Goal: Find specific page/section: Find specific page/section

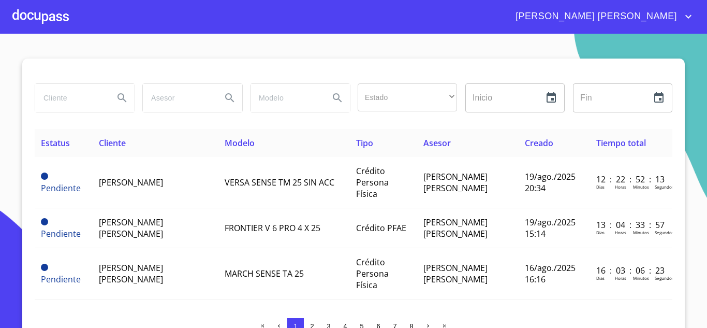
click at [76, 100] on input "search" at bounding box center [70, 98] width 70 height 28
type input "anahi"
click at [116, 96] on icon "Search" at bounding box center [122, 98] width 12 height 12
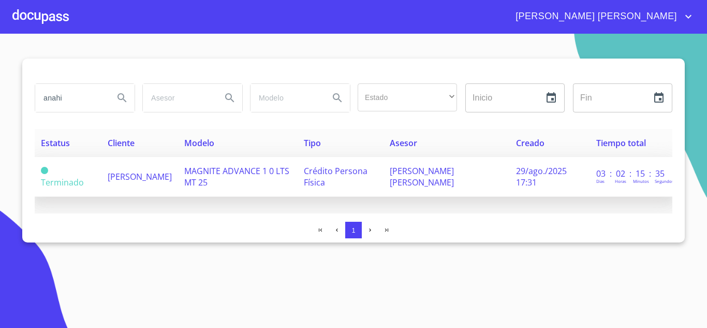
click at [139, 176] on span "[PERSON_NAME]" at bounding box center [140, 176] width 64 height 11
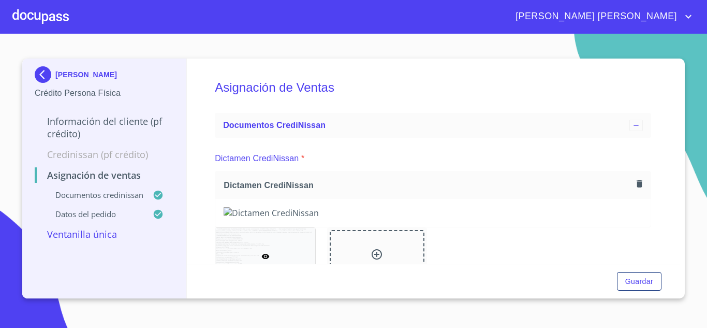
click at [46, 18] on div at bounding box center [40, 16] width 56 height 33
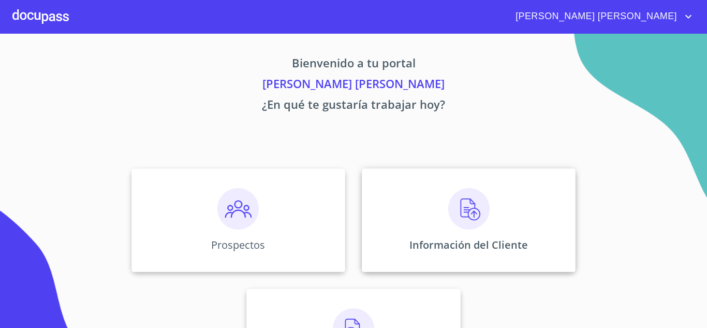
click at [443, 204] on div "Información del Cliente" at bounding box center [469, 219] width 214 height 103
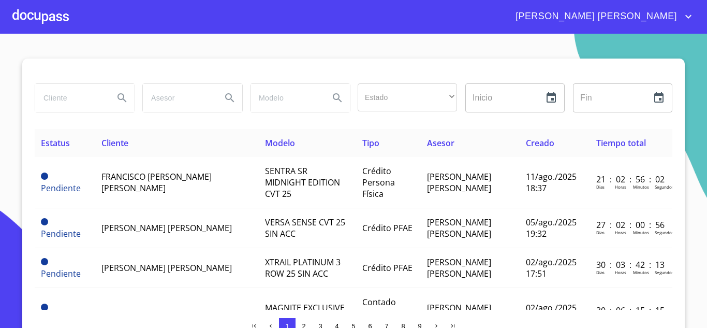
click at [80, 100] on input "search" at bounding box center [70, 98] width 70 height 28
type input "anahi"
click at [125, 98] on button "Search" at bounding box center [122, 97] width 25 height 25
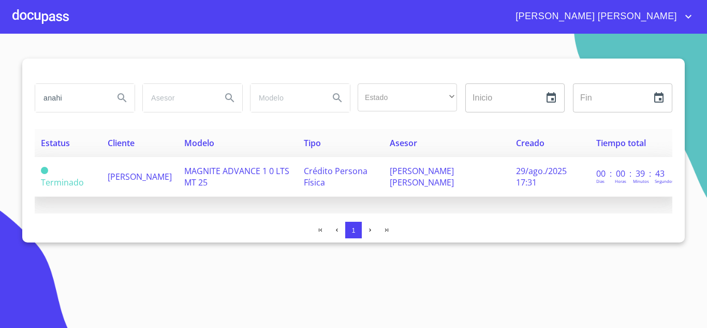
click at [151, 177] on td "[PERSON_NAME]" at bounding box center [139, 177] width 77 height 40
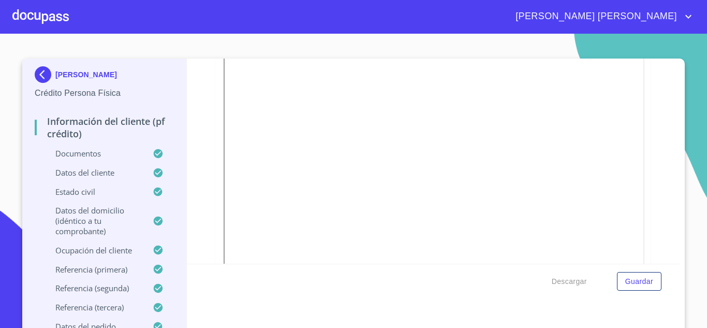
scroll to position [614, 0]
